Goal: Navigation & Orientation: Find specific page/section

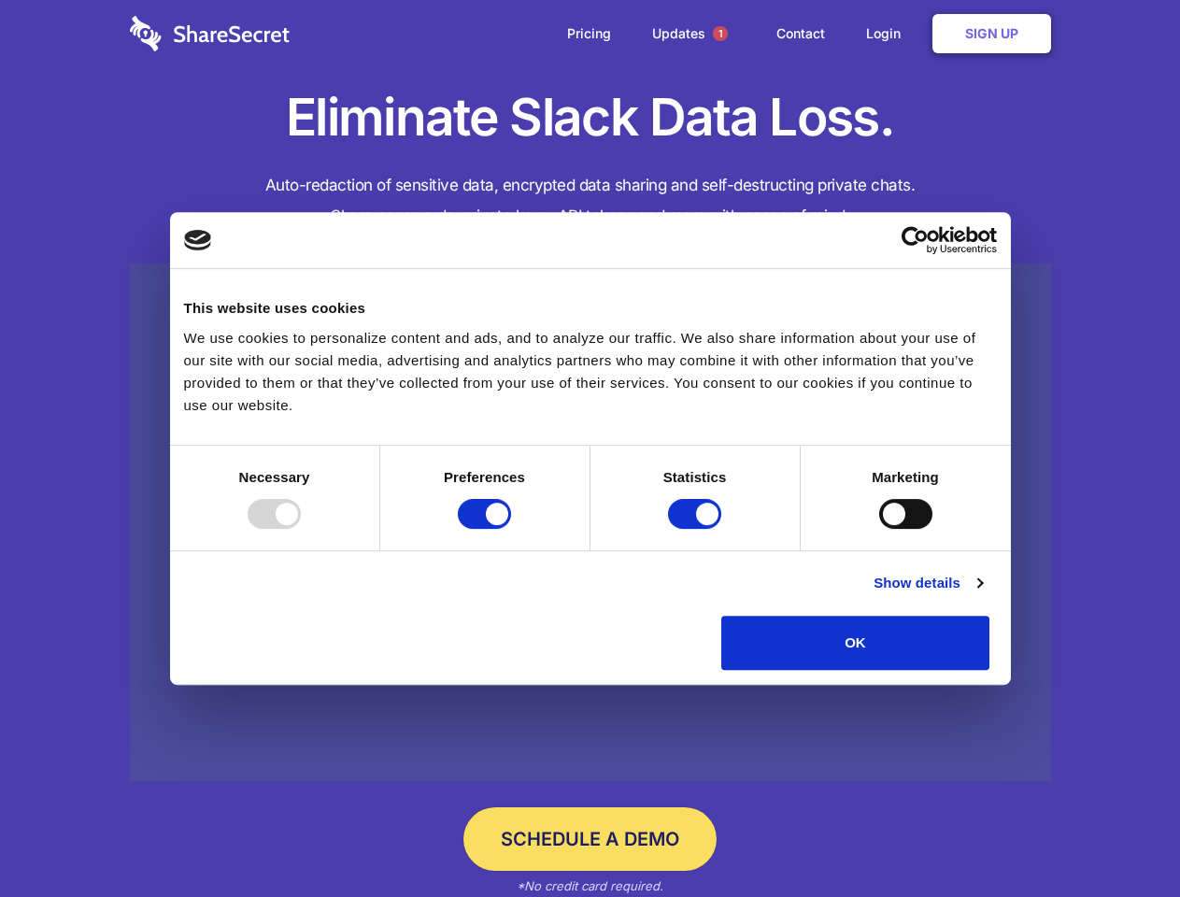
click at [301, 529] on div at bounding box center [273, 514] width 53 height 30
click at [511, 529] on input "Preferences" at bounding box center [484, 514] width 53 height 30
checkbox input "false"
click at [697, 529] on input "Statistics" at bounding box center [694, 514] width 53 height 30
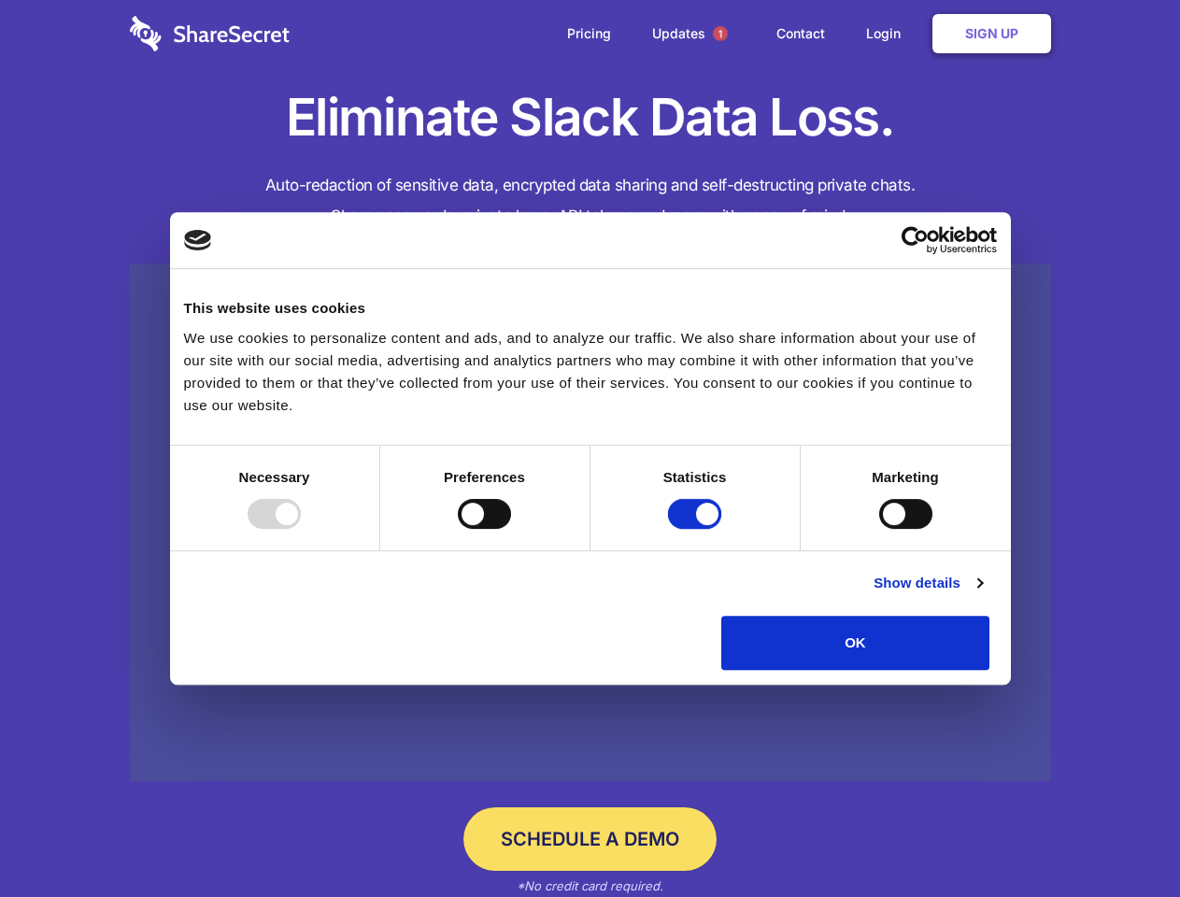
checkbox input "false"
click at [879, 529] on input "Marketing" at bounding box center [905, 514] width 53 height 30
checkbox input "true"
click at [982, 594] on link "Show details" at bounding box center [927, 583] width 108 height 22
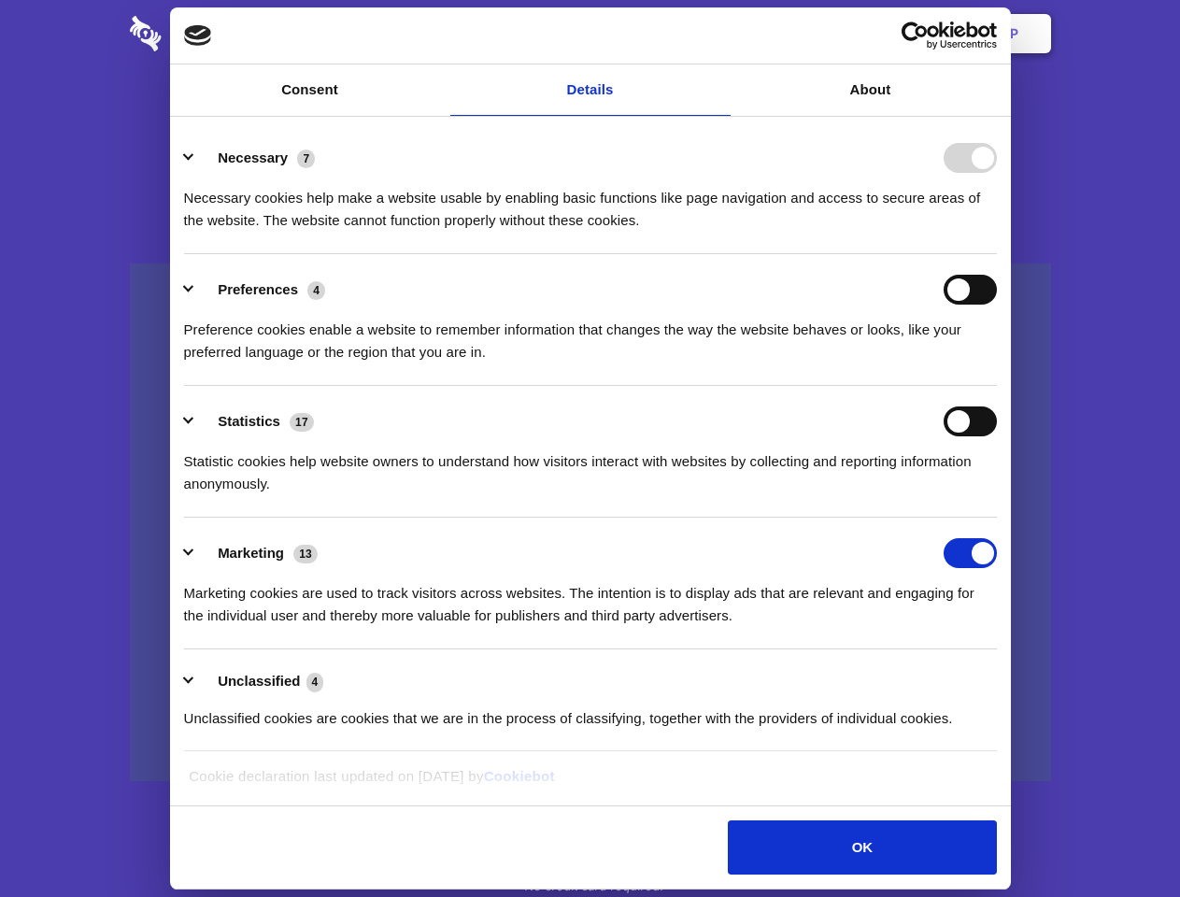
click at [997, 386] on li "Preferences 4 Preference cookies enable a website to remember information that …" at bounding box center [590, 320] width 813 height 132
click at [719, 34] on span "1" at bounding box center [720, 33] width 15 height 15
